Goal: Task Accomplishment & Management: Complete application form

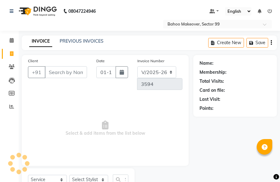
select select "6856"
select select "service"
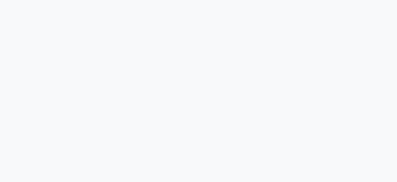
select select "service"
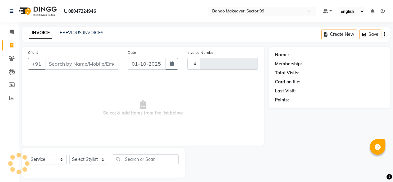
type input "3594"
select select "6856"
click at [75, 66] on input "Client" at bounding box center [82, 64] width 74 height 12
click at [70, 61] on input "Client" at bounding box center [82, 64] width 74 height 12
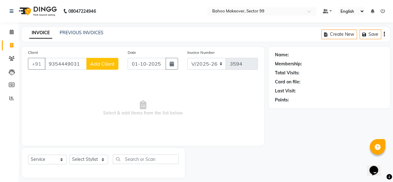
type input "9354449031"
click at [108, 62] on span "Add Client" at bounding box center [102, 64] width 25 height 6
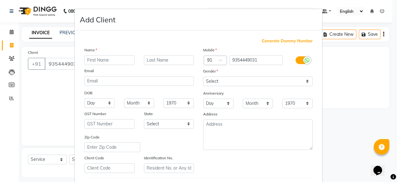
click at [116, 59] on input "text" at bounding box center [109, 60] width 50 height 10
type input "[PERSON_NAME]"
click at [169, 61] on input "text" at bounding box center [169, 60] width 50 height 10
type input "Arora"
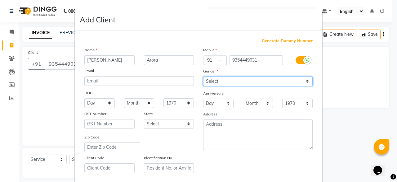
click at [227, 81] on select "Select [DEMOGRAPHIC_DATA] [DEMOGRAPHIC_DATA] Other Prefer Not To Say" at bounding box center [258, 81] width 110 height 10
select select "[DEMOGRAPHIC_DATA]"
click at [203, 76] on select "Select [DEMOGRAPHIC_DATA] [DEMOGRAPHIC_DATA] Other Prefer Not To Say" at bounding box center [258, 81] width 110 height 10
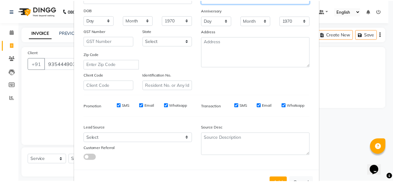
scroll to position [104, 0]
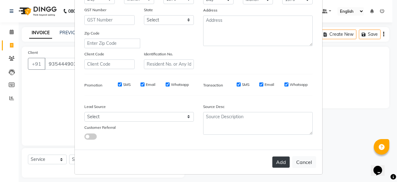
click at [280, 161] on button "Add" at bounding box center [281, 161] width 17 height 11
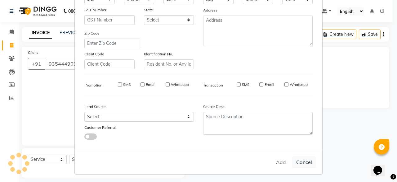
select select
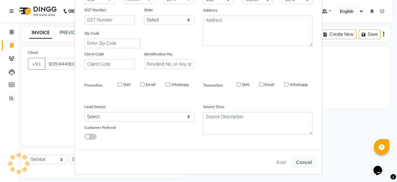
select select
checkbox input "false"
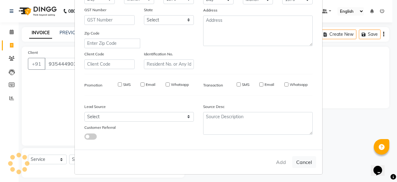
checkbox input "false"
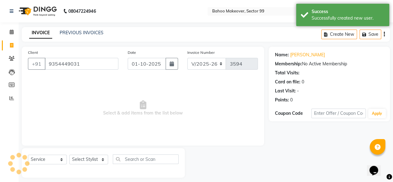
scroll to position [5, 0]
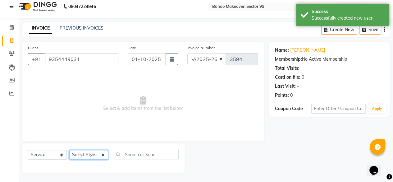
click at [102, 155] on select "Select Stylist [PERSON_NAME] Makeover Bahoo Makeover Salon [PERSON_NAME] [PERSO…" at bounding box center [88, 155] width 39 height 10
select select "64175"
click at [69, 150] on select "Select Stylist [PERSON_NAME] Makeover Bahoo Makeover Salon [PERSON_NAME] [PERSO…" at bounding box center [88, 155] width 39 height 10
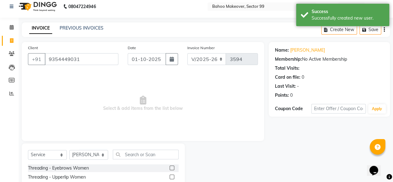
click at [170, 166] on label at bounding box center [172, 167] width 5 height 5
click at [170, 166] on input "checkbox" at bounding box center [172, 168] width 4 height 4
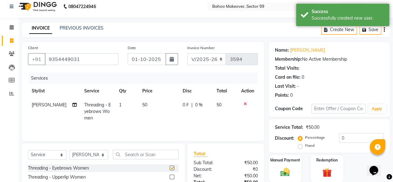
checkbox input "false"
click at [157, 155] on input "text" at bounding box center [146, 154] width 66 height 10
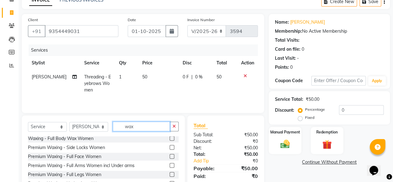
scroll to position [75, 0]
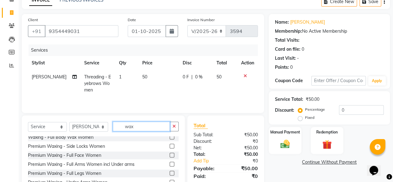
type input "wax"
click at [170, 164] on label at bounding box center [172, 163] width 5 height 5
click at [170, 164] on input "checkbox" at bounding box center [172, 164] width 4 height 4
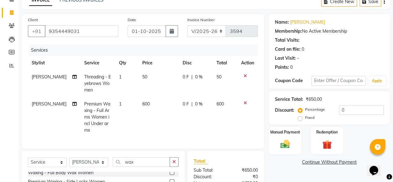
checkbox input "false"
click at [154, 157] on input "wax" at bounding box center [141, 162] width 57 height 10
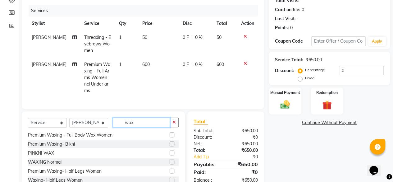
scroll to position [100, 0]
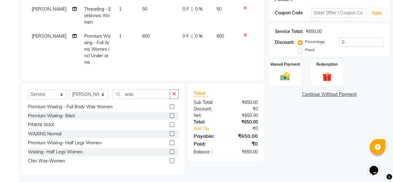
click at [170, 140] on label at bounding box center [172, 142] width 5 height 5
click at [170, 141] on input "checkbox" at bounding box center [172, 143] width 4 height 4
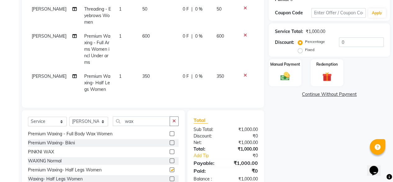
checkbox input "false"
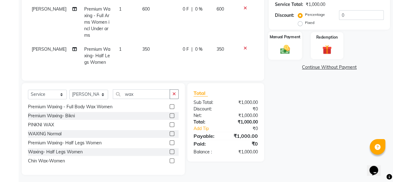
click at [288, 48] on img at bounding box center [285, 48] width 16 height 11
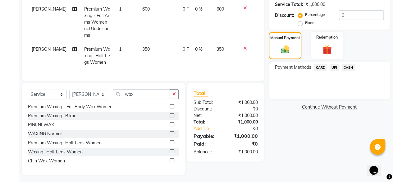
click at [334, 67] on span "UPI" at bounding box center [334, 67] width 10 height 7
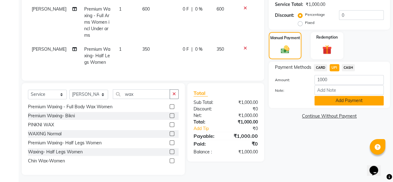
click at [349, 98] on button "Add Payment" at bounding box center [348, 101] width 69 height 10
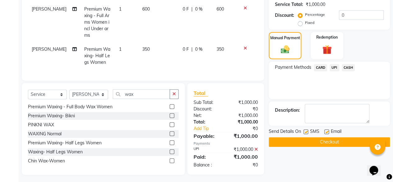
click at [333, 141] on button "Checkout" at bounding box center [329, 142] width 121 height 10
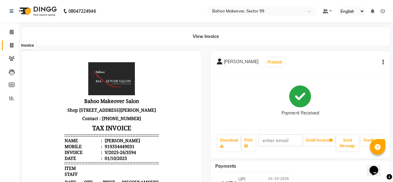
click at [11, 46] on icon at bounding box center [11, 45] width 3 height 5
select select "service"
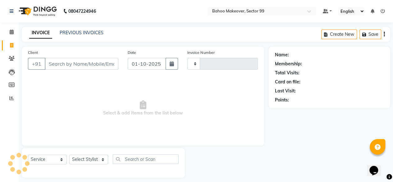
scroll to position [5, 0]
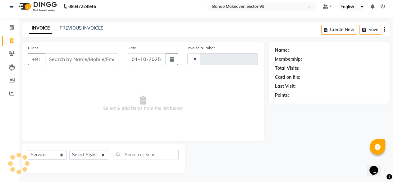
type input "3595"
select select "6856"
click at [83, 30] on link "PREVIOUS INVOICES" at bounding box center [82, 28] width 44 height 6
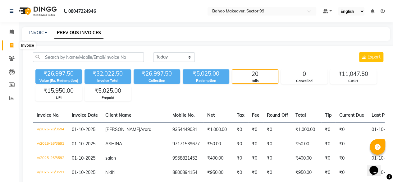
click at [13, 45] on span at bounding box center [11, 45] width 11 height 7
select select "service"
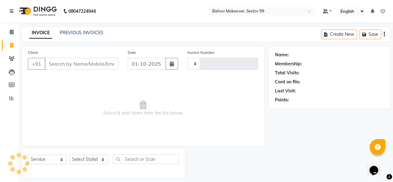
type input "3595"
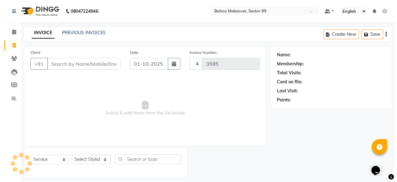
scroll to position [5, 0]
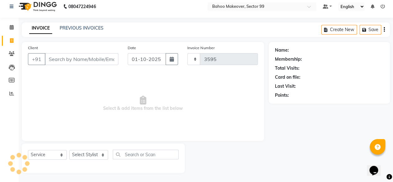
select select "6856"
click at [60, 60] on input "Client" at bounding box center [82, 59] width 74 height 12
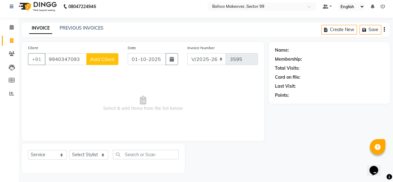
type input "9940347093"
click at [112, 55] on button "Add Client" at bounding box center [102, 59] width 32 height 12
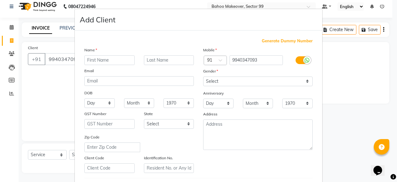
click at [110, 60] on input "text" at bounding box center [109, 60] width 50 height 10
type input "[PERSON_NAME]"
click at [170, 60] on input "text" at bounding box center [169, 60] width 50 height 10
type input "Arlhan"
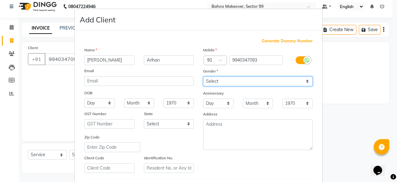
click at [211, 80] on select "Select [DEMOGRAPHIC_DATA] [DEMOGRAPHIC_DATA] Other Prefer Not To Say" at bounding box center [258, 81] width 110 height 10
select select "[DEMOGRAPHIC_DATA]"
click at [203, 76] on select "Select [DEMOGRAPHIC_DATA] [DEMOGRAPHIC_DATA] Other Prefer Not To Say" at bounding box center [258, 81] width 110 height 10
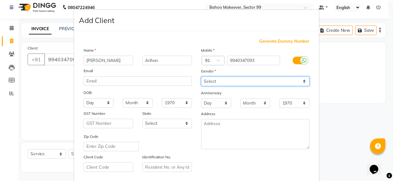
scroll to position [104, 0]
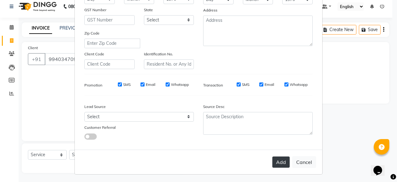
click at [282, 160] on button "Add" at bounding box center [281, 161] width 17 height 11
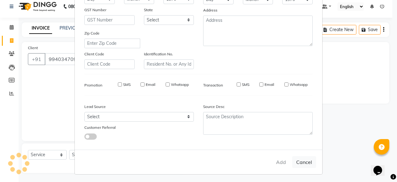
select select
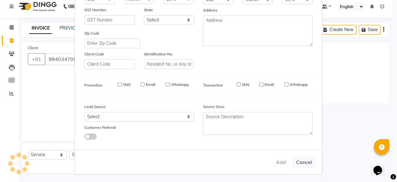
select select
checkbox input "false"
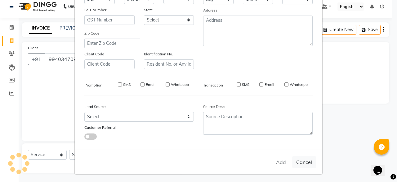
checkbox input "false"
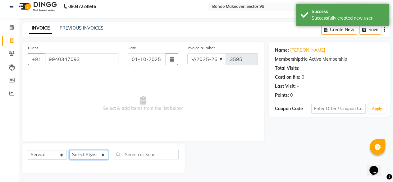
click at [103, 154] on select "Select Stylist [PERSON_NAME] Makeover Bahoo Makeover Salon [PERSON_NAME] [PERSO…" at bounding box center [88, 155] width 39 height 10
select select "85852"
click at [69, 150] on select "Select Stylist [PERSON_NAME] Makeover Bahoo Makeover Salon [PERSON_NAME] [PERSO…" at bounding box center [88, 155] width 39 height 10
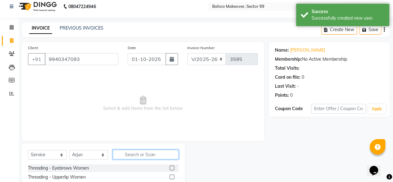
click at [143, 152] on input "text" at bounding box center [146, 154] width 66 height 10
type input "shav"
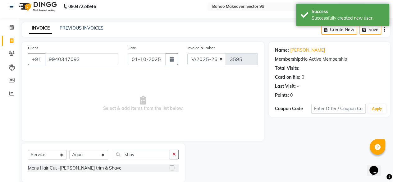
click at [171, 168] on label at bounding box center [172, 167] width 5 height 5
click at [171, 168] on input "checkbox" at bounding box center [172, 168] width 4 height 4
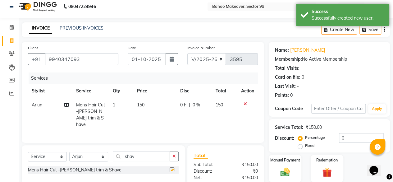
checkbox input "false"
click at [145, 106] on td "150" at bounding box center [154, 115] width 43 height 34
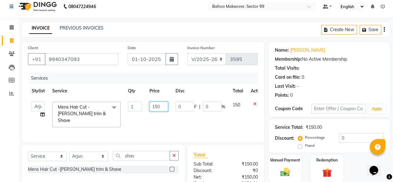
click at [163, 105] on input "150" at bounding box center [158, 107] width 19 height 10
type input "1"
type input "200"
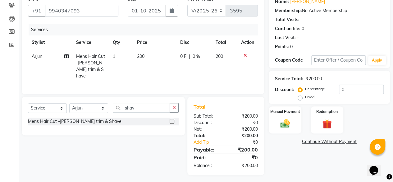
click at [270, 156] on div "Name: [PERSON_NAME] Membership: No Active Membership Total Visits: Card on file…" at bounding box center [332, 83] width 126 height 181
click at [283, 121] on img at bounding box center [285, 123] width 16 height 11
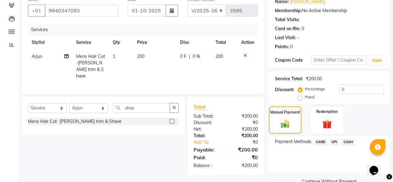
click at [336, 141] on span "UPI" at bounding box center [334, 141] width 10 height 7
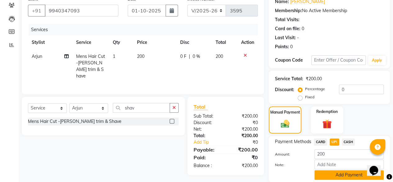
click at [339, 175] on button "Add Payment" at bounding box center [348, 175] width 69 height 10
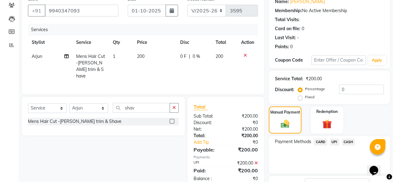
scroll to position [101, 0]
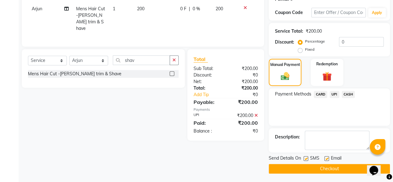
click at [335, 166] on button "Checkout" at bounding box center [329, 169] width 121 height 10
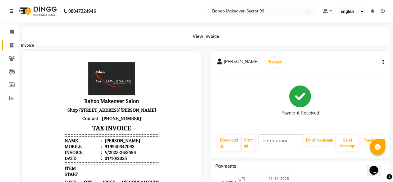
click at [12, 45] on icon at bounding box center [11, 45] width 3 height 5
select select "service"
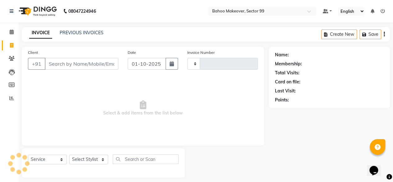
scroll to position [5, 0]
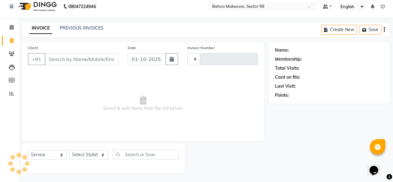
type input "3596"
select select "6856"
click at [75, 57] on input "Client" at bounding box center [82, 59] width 74 height 12
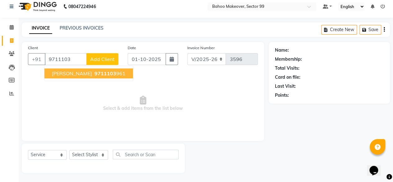
click at [94, 74] on span "9711103" at bounding box center [105, 73] width 22 height 6
type input "9711103961"
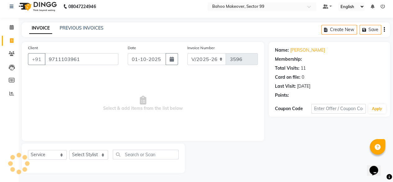
select select "1: Object"
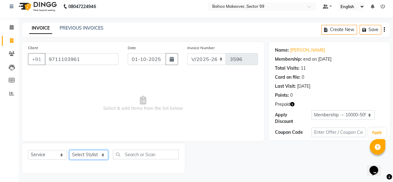
click at [102, 154] on select "Select Stylist [PERSON_NAME] Makeover Bahoo Makeover Salon [PERSON_NAME] [PERSO…" at bounding box center [88, 155] width 39 height 10
select select "71122"
click at [69, 150] on select "Select Stylist [PERSON_NAME] Makeover Bahoo Makeover Salon [PERSON_NAME] [PERSO…" at bounding box center [88, 155] width 39 height 10
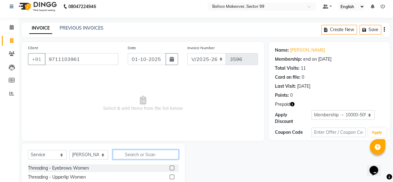
click at [141, 155] on input "text" at bounding box center [146, 154] width 66 height 10
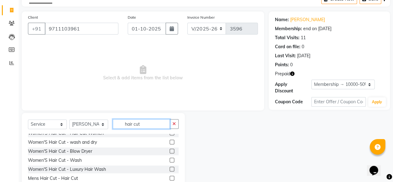
scroll to position [48, 0]
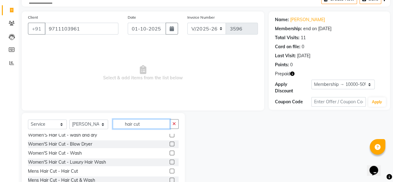
type input "hair cut"
click at [170, 170] on label at bounding box center [172, 170] width 5 height 5
click at [170, 170] on input "checkbox" at bounding box center [172, 171] width 4 height 4
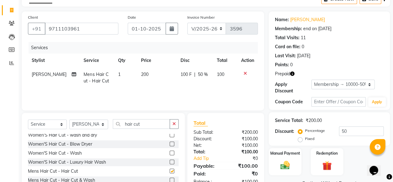
checkbox input "false"
click at [103, 126] on select "Select Stylist [PERSON_NAME] Makeover Bahoo Makeover Salon [PERSON_NAME] [PERSO…" at bounding box center [88, 124] width 39 height 10
select select "85852"
click at [69, 119] on select "Select Stylist [PERSON_NAME] Makeover Bahoo Makeover Salon [PERSON_NAME] [PERSO…" at bounding box center [88, 124] width 39 height 10
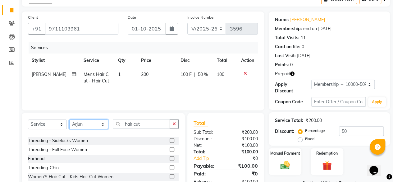
scroll to position [0, 0]
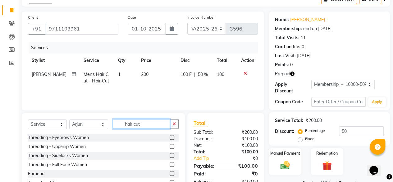
click at [150, 124] on input "hair cut" at bounding box center [141, 124] width 57 height 10
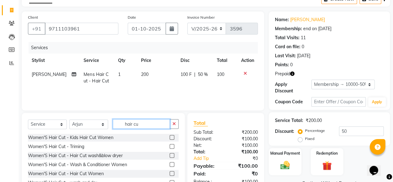
type input "hair cut"
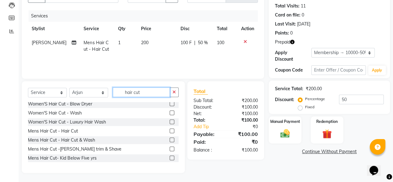
scroll to position [56, 0]
click at [170, 129] on label at bounding box center [172, 130] width 5 height 5
click at [170, 129] on input "checkbox" at bounding box center [172, 131] width 4 height 4
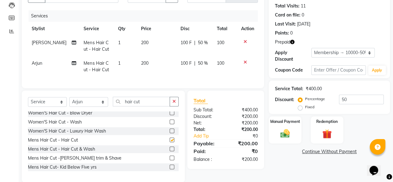
checkbox input "false"
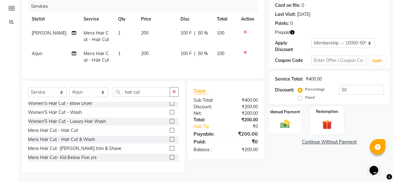
click at [327, 119] on img at bounding box center [327, 124] width 16 height 12
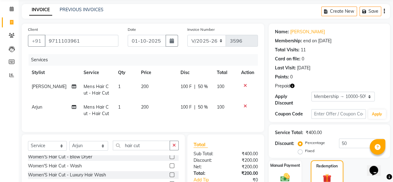
scroll to position [90, 0]
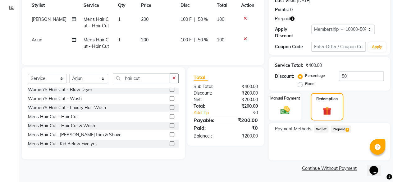
click at [340, 129] on span "Prepaid 1" at bounding box center [341, 128] width 20 height 7
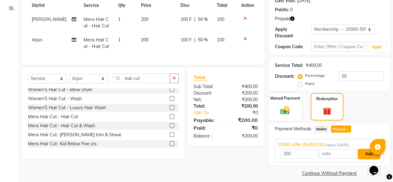
click at [364, 153] on button "Add" at bounding box center [368, 153] width 23 height 11
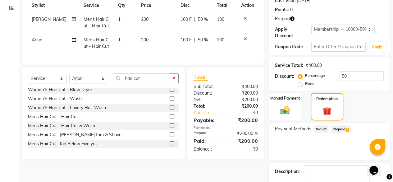
scroll to position [125, 0]
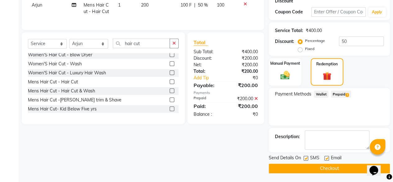
click at [323, 165] on button "Checkout" at bounding box center [329, 168] width 121 height 10
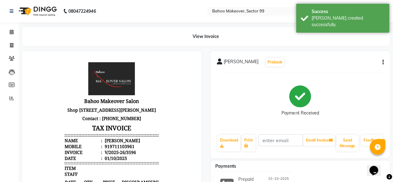
scroll to position [153, 0]
